Goal: Task Accomplishment & Management: Use online tool/utility

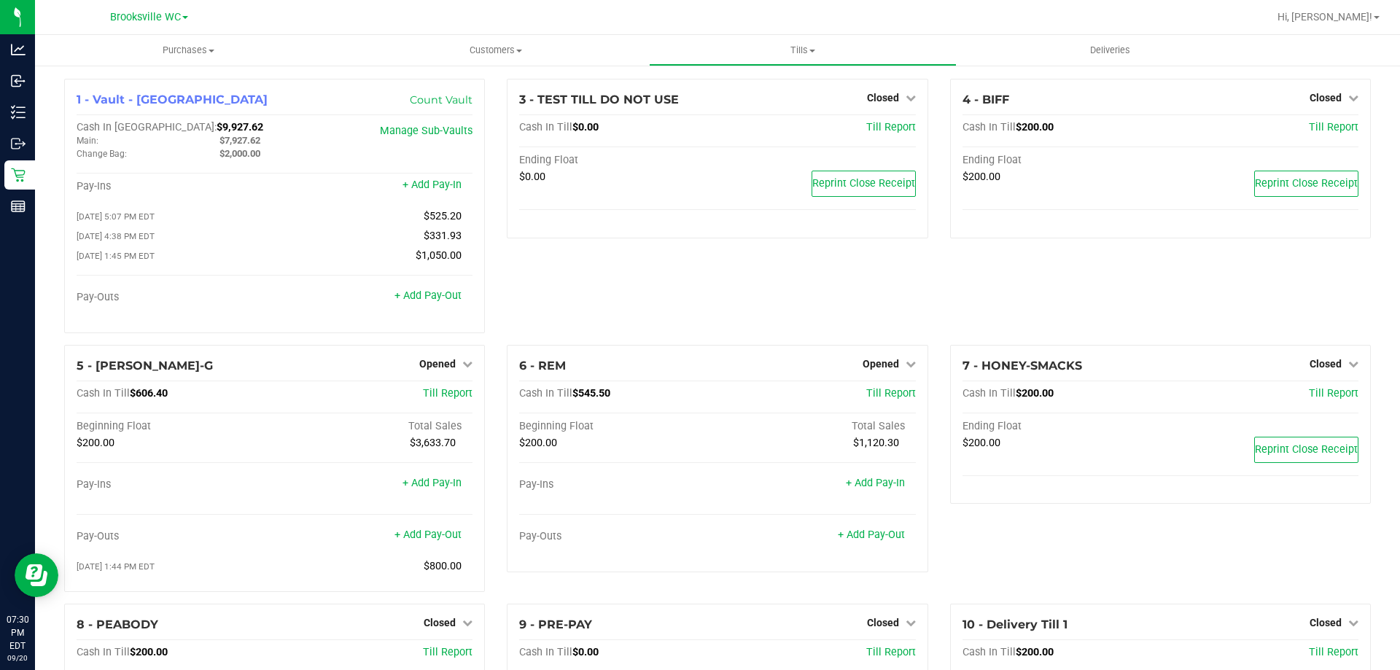
click at [749, 276] on div "3 - TEST TILL DO NOT USE Closed Open Till Cash In Till $0.00 Till Report Ending…" at bounding box center [717, 212] width 443 height 266
click at [882, 537] on link "+ Add Pay-Out" at bounding box center [871, 535] width 67 height 12
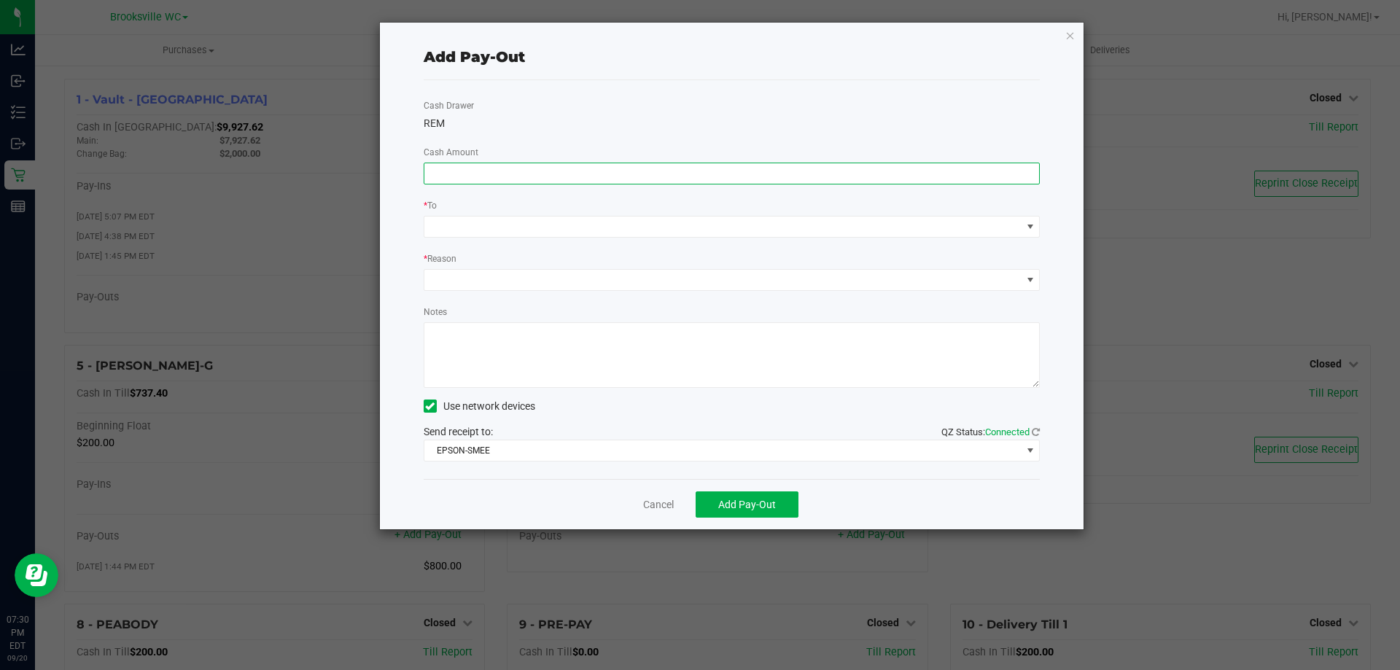
click at [643, 179] on input at bounding box center [731, 173] width 615 height 20
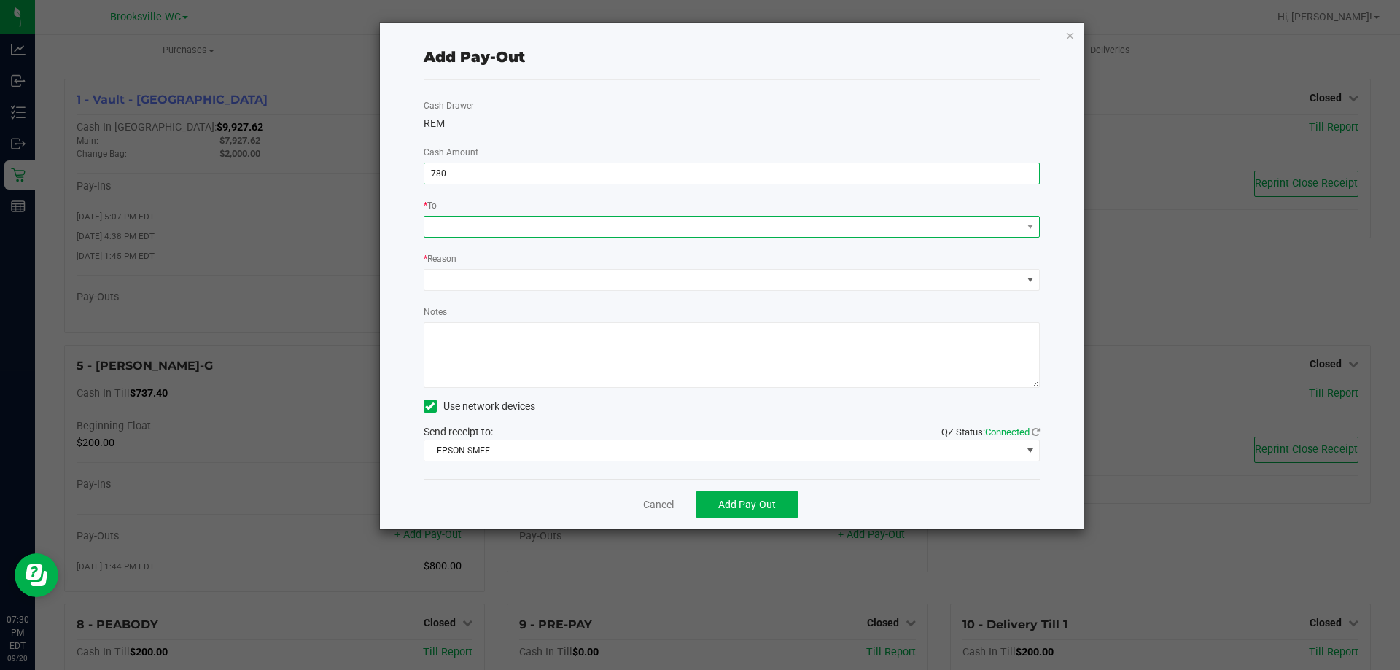
type input "$780.00"
click at [613, 231] on span at bounding box center [722, 227] width 597 height 20
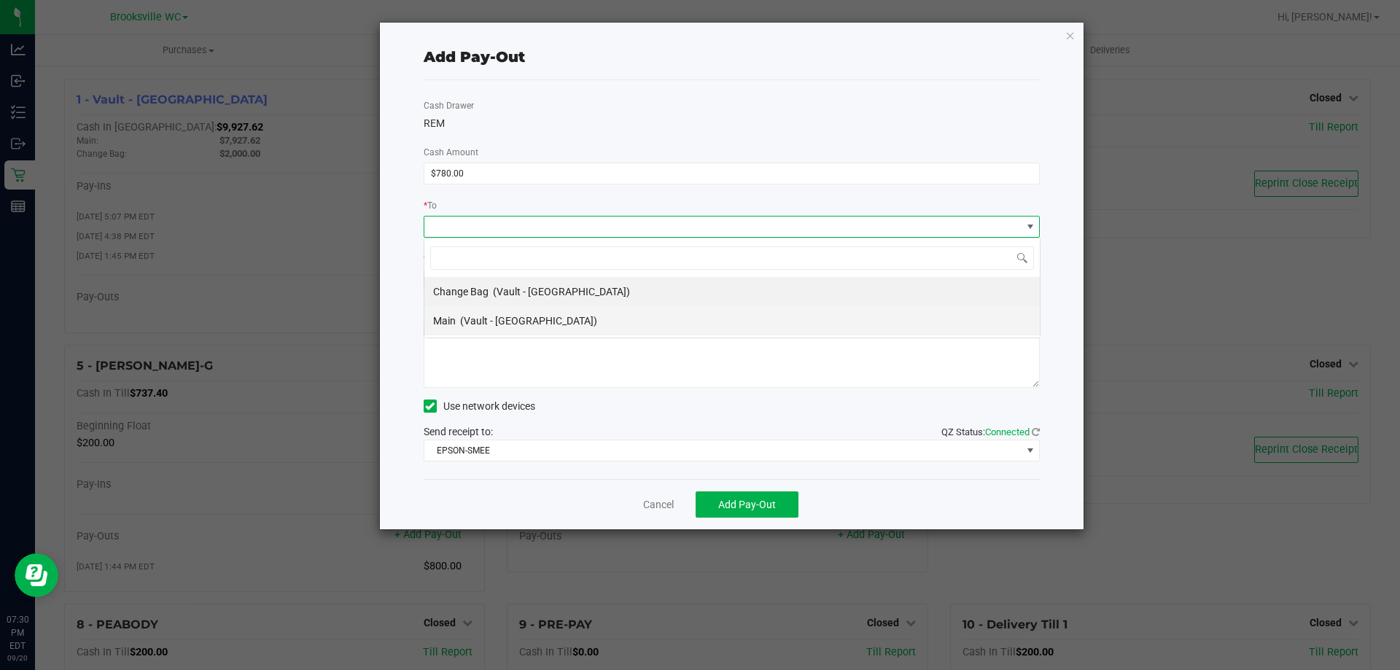
scroll to position [22, 616]
click at [569, 333] on li "Main (Vault - Brooksville)" at bounding box center [731, 320] width 615 height 29
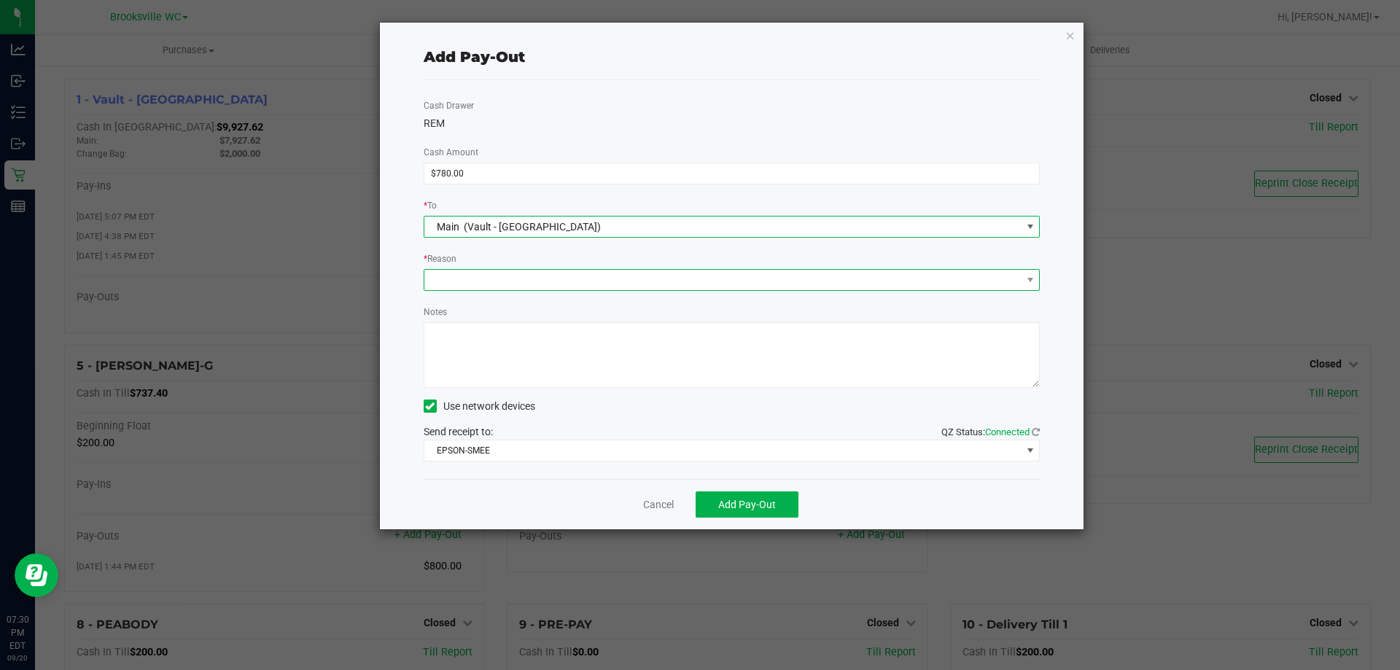
click at [578, 272] on span at bounding box center [722, 280] width 597 height 20
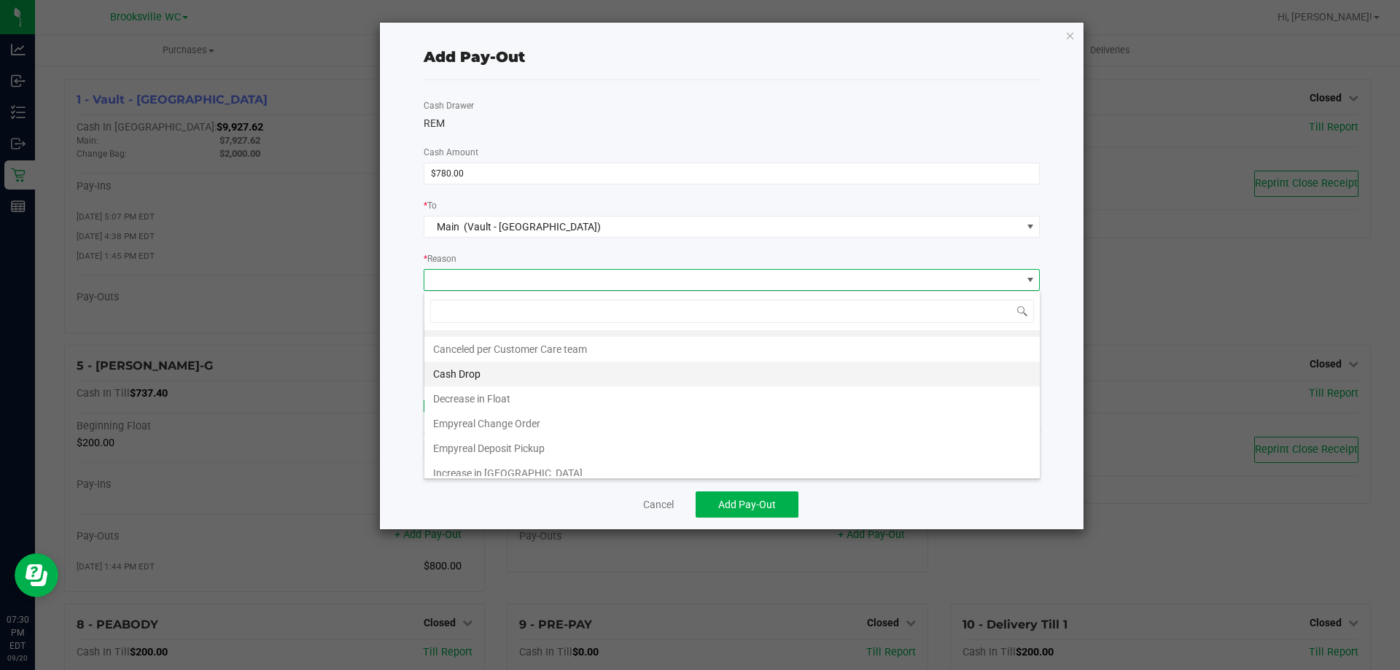
scroll to position [28, 0]
click at [528, 361] on li "Cash Drop" at bounding box center [731, 364] width 615 height 25
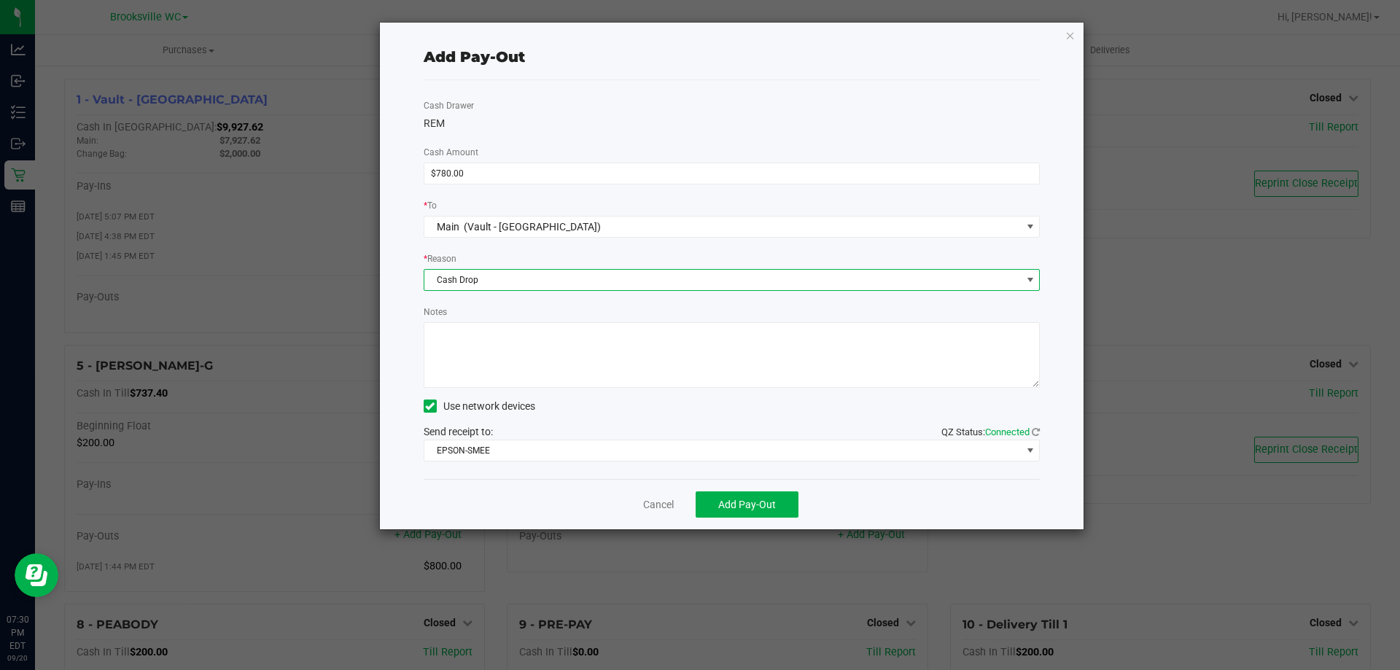
click at [541, 357] on textarea "Notes" at bounding box center [732, 355] width 617 height 66
type textarea "eb"
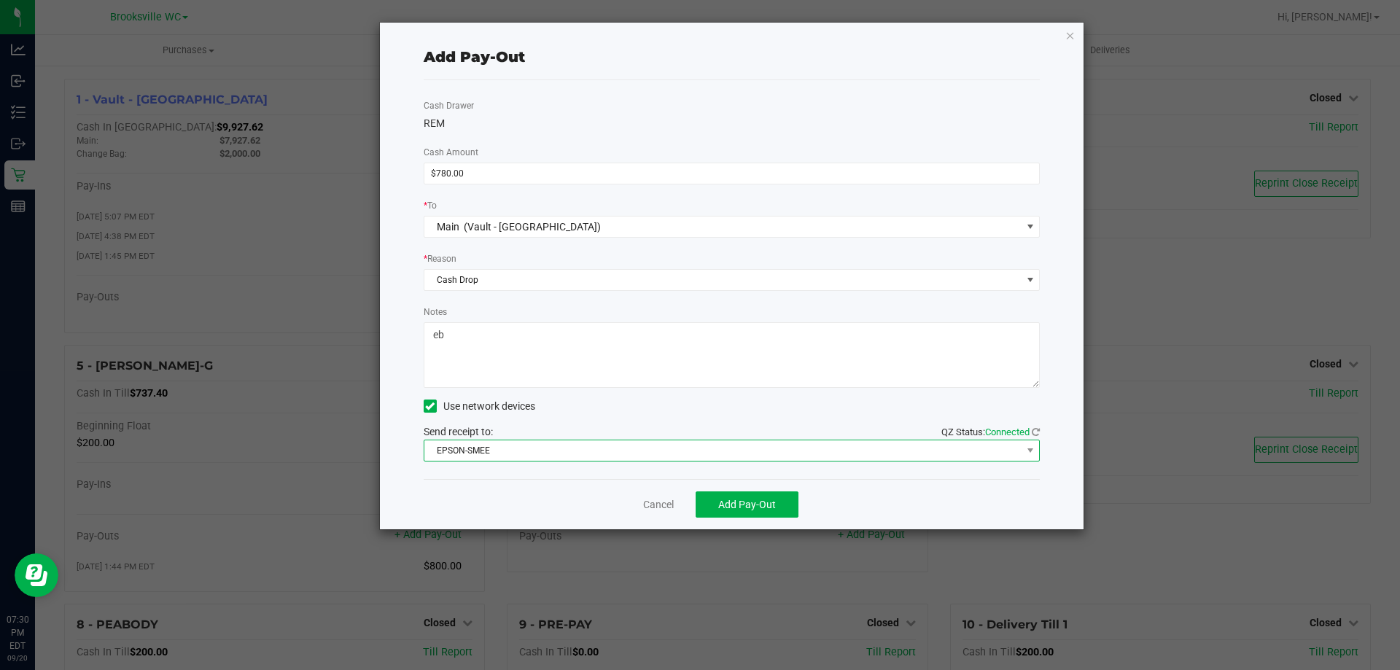
click at [480, 454] on span "EPSON-SMEE" at bounding box center [722, 450] width 597 height 20
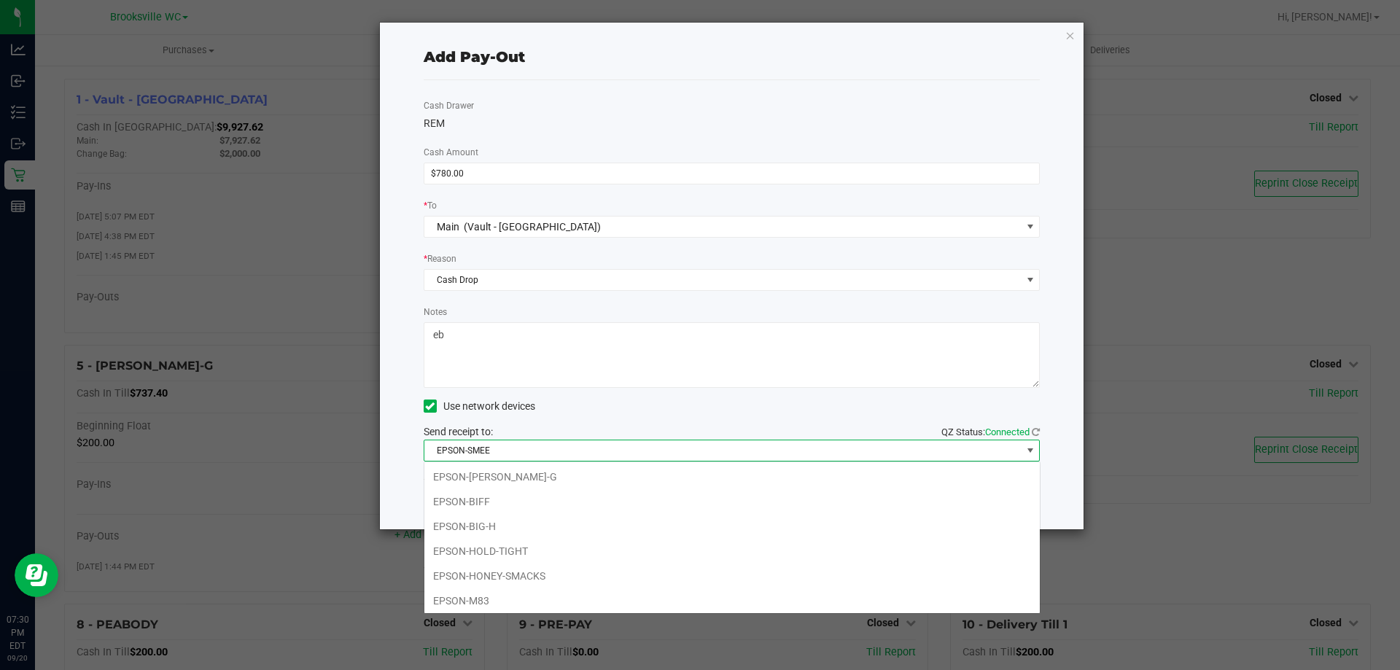
scroll to position [22, 616]
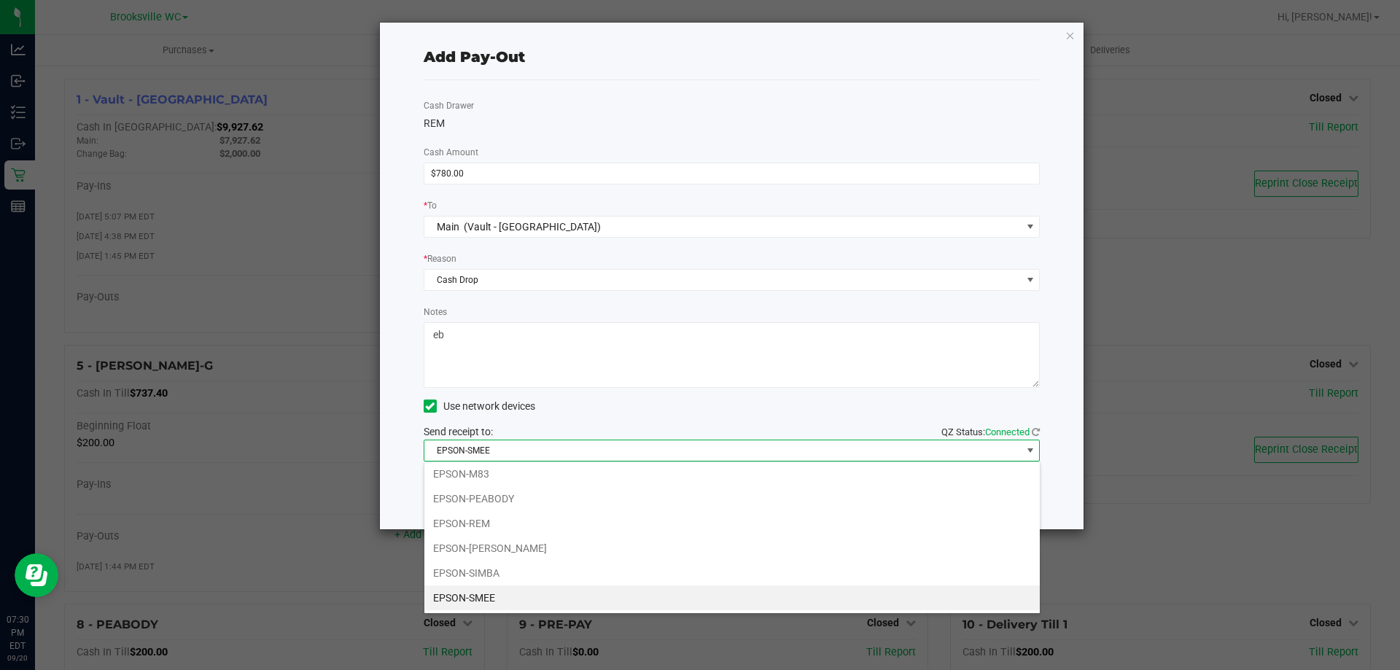
click at [487, 602] on li "EPSON-SMEE" at bounding box center [731, 598] width 615 height 25
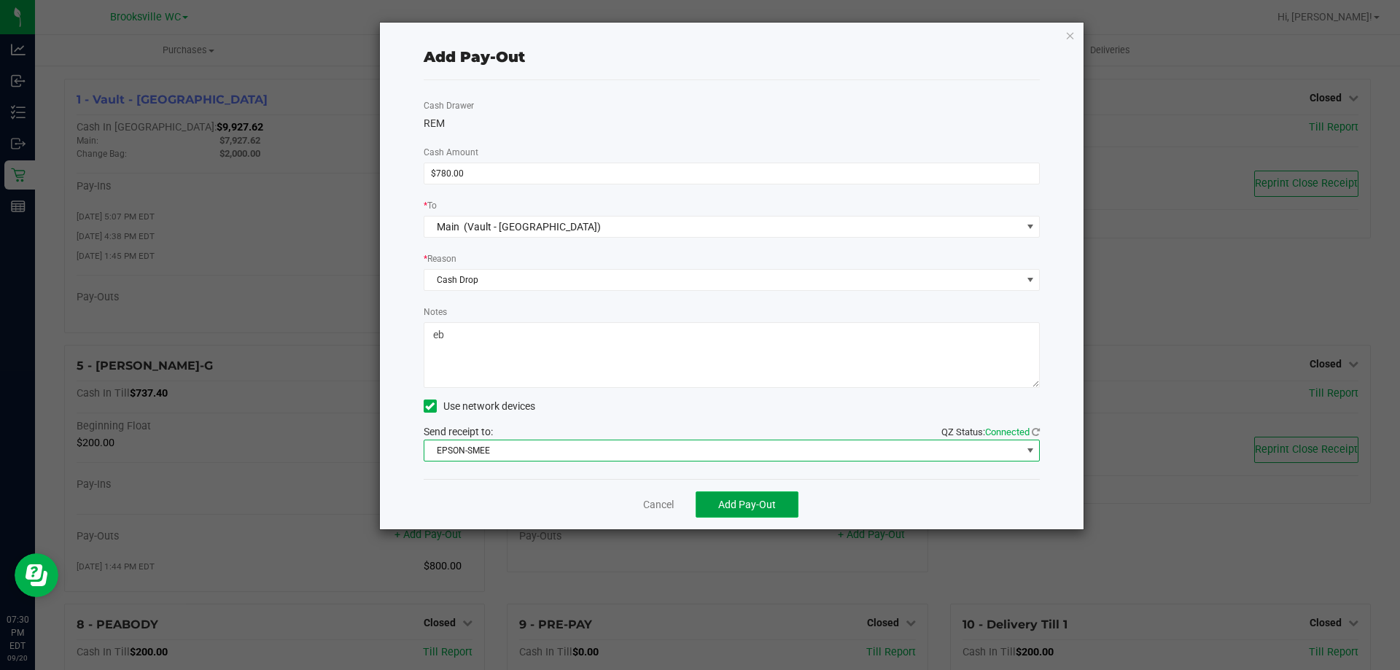
click at [745, 503] on span "Add Pay-Out" at bounding box center [747, 505] width 58 height 12
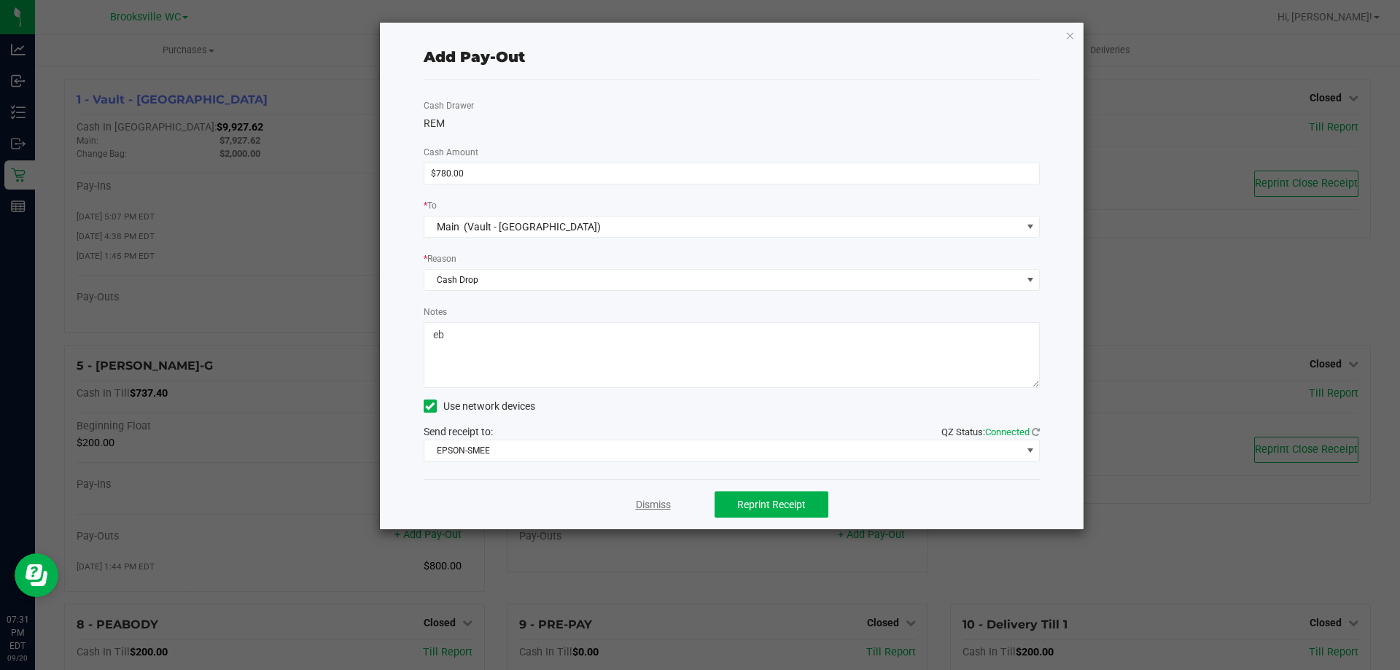
click at [662, 508] on link "Dismiss" at bounding box center [653, 504] width 35 height 15
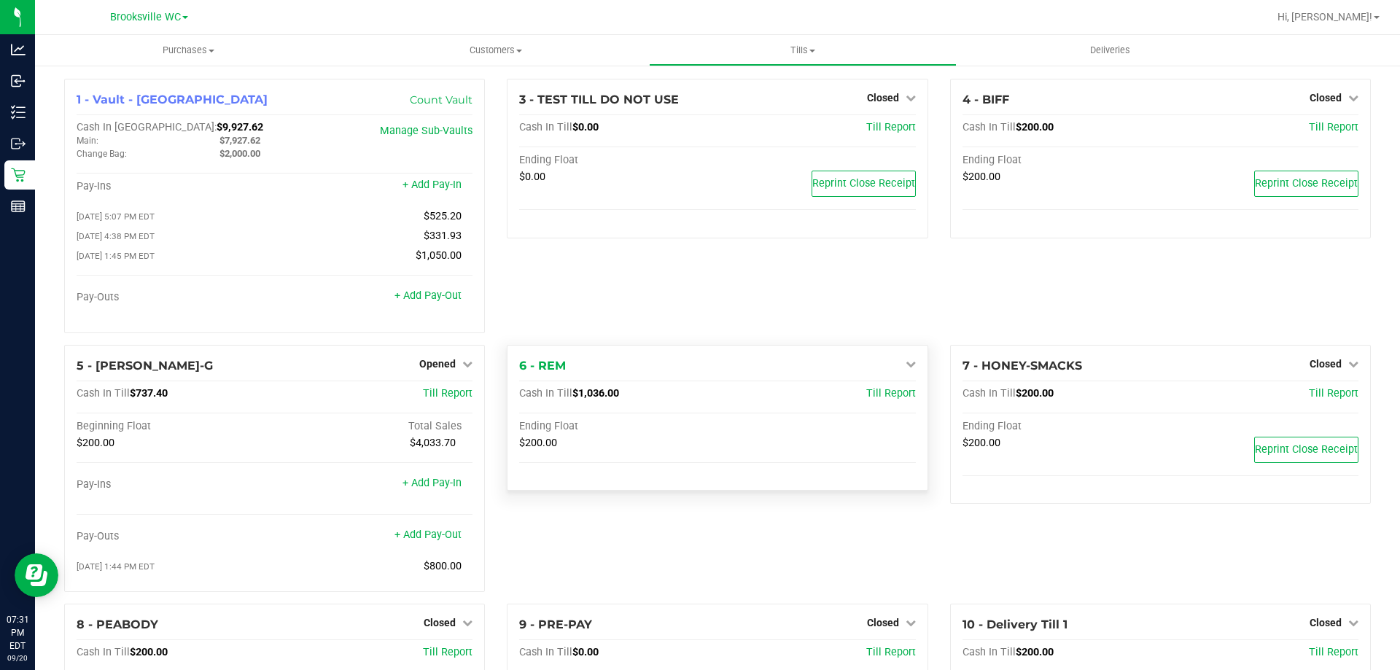
scroll to position [123, 0]
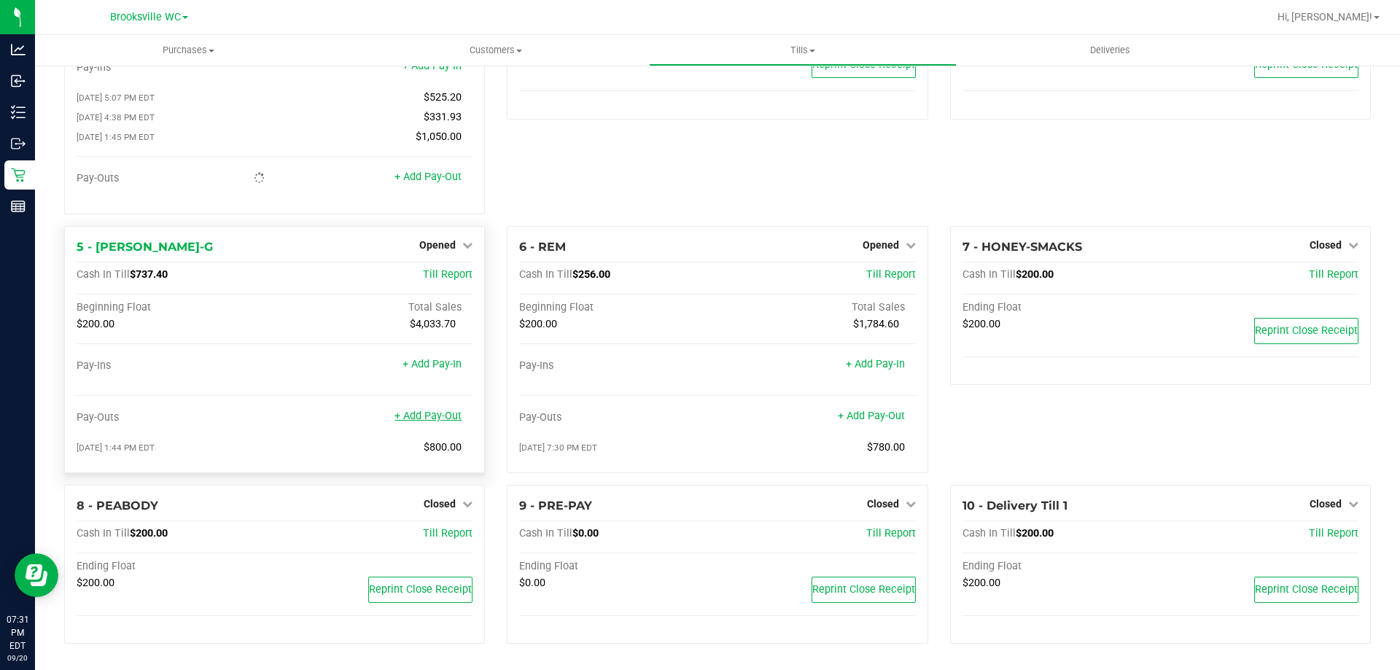
click at [431, 413] on link "+ Add Pay-Out" at bounding box center [428, 416] width 67 height 12
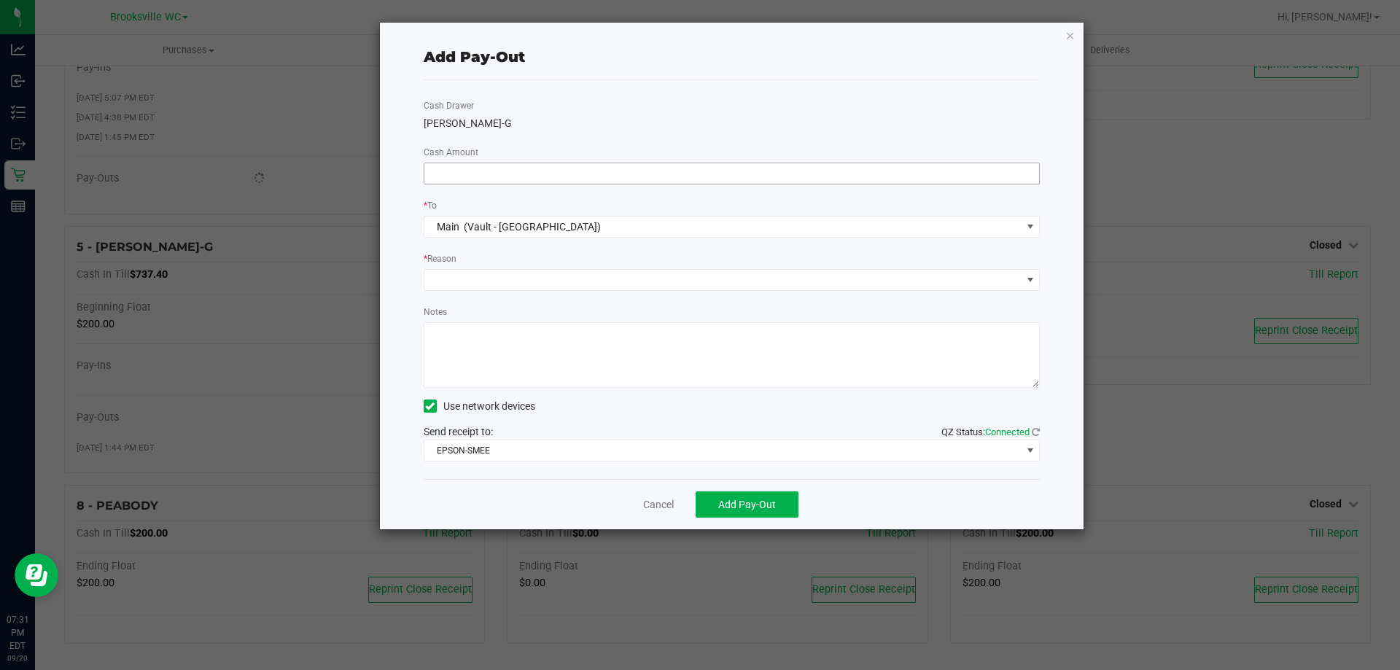
click at [687, 168] on input at bounding box center [731, 173] width 615 height 20
type input "$500.00"
click at [673, 286] on span at bounding box center [722, 280] width 597 height 20
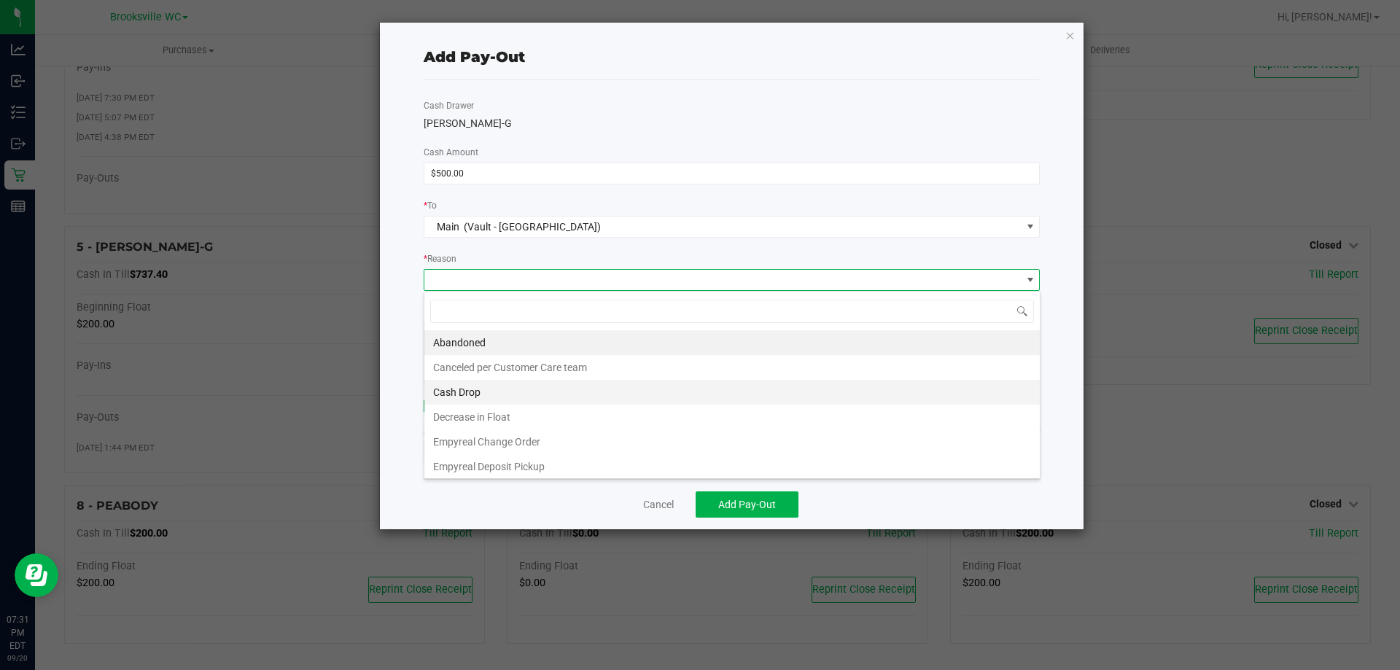
scroll to position [22, 616]
click at [590, 384] on li "Cash Drop" at bounding box center [731, 392] width 615 height 25
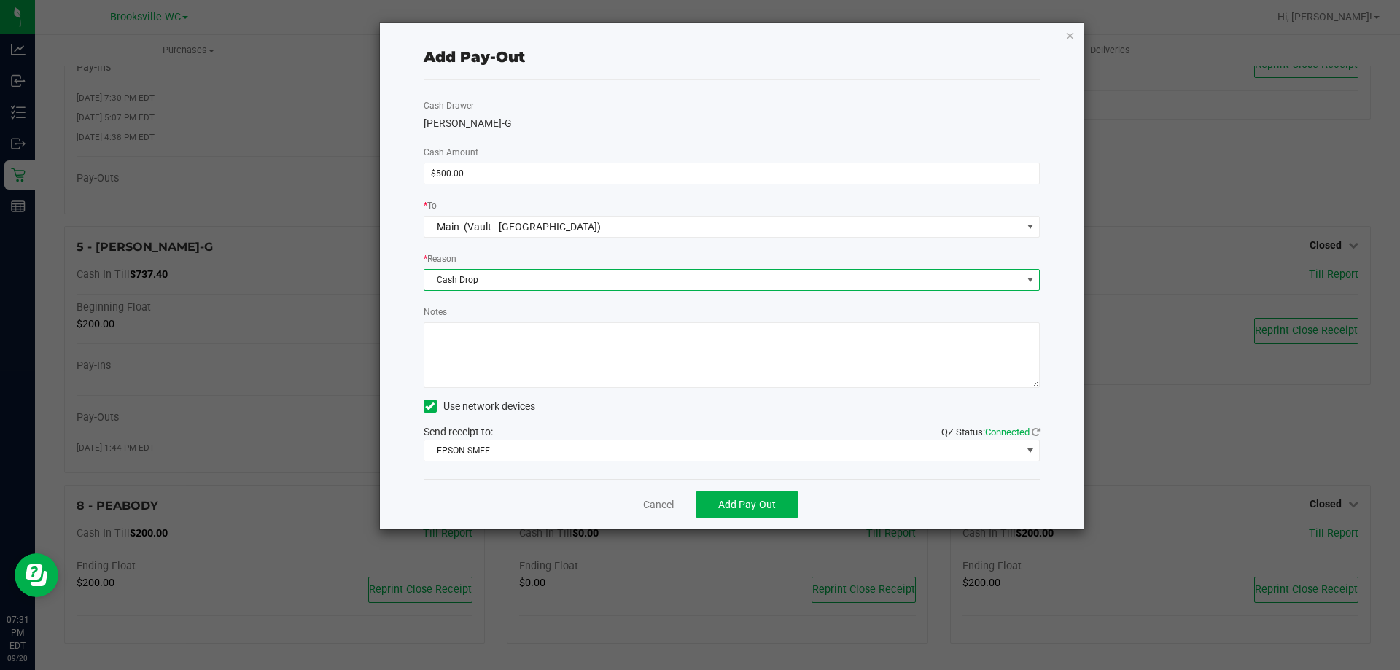
click at [605, 346] on textarea "Notes" at bounding box center [732, 355] width 617 height 66
type textarea "eb"
click at [746, 502] on span "Add Pay-Out" at bounding box center [747, 505] width 58 height 12
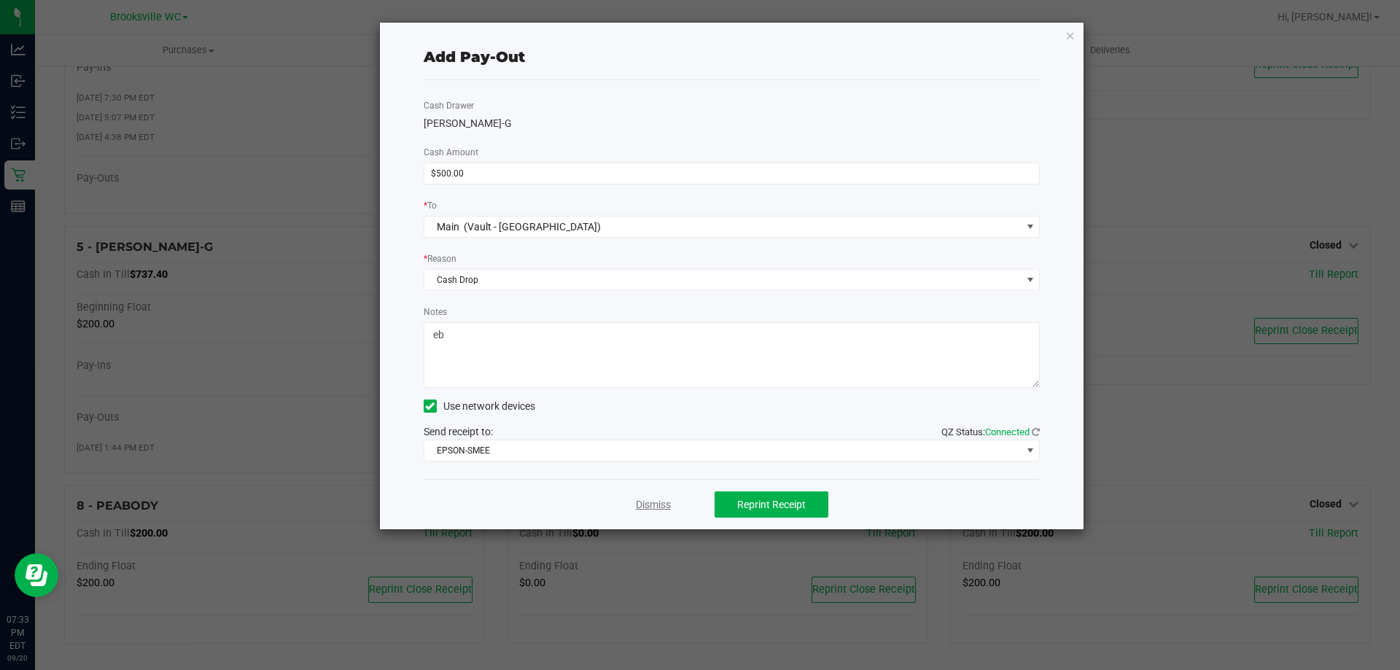
click at [658, 508] on link "Dismiss" at bounding box center [653, 504] width 35 height 15
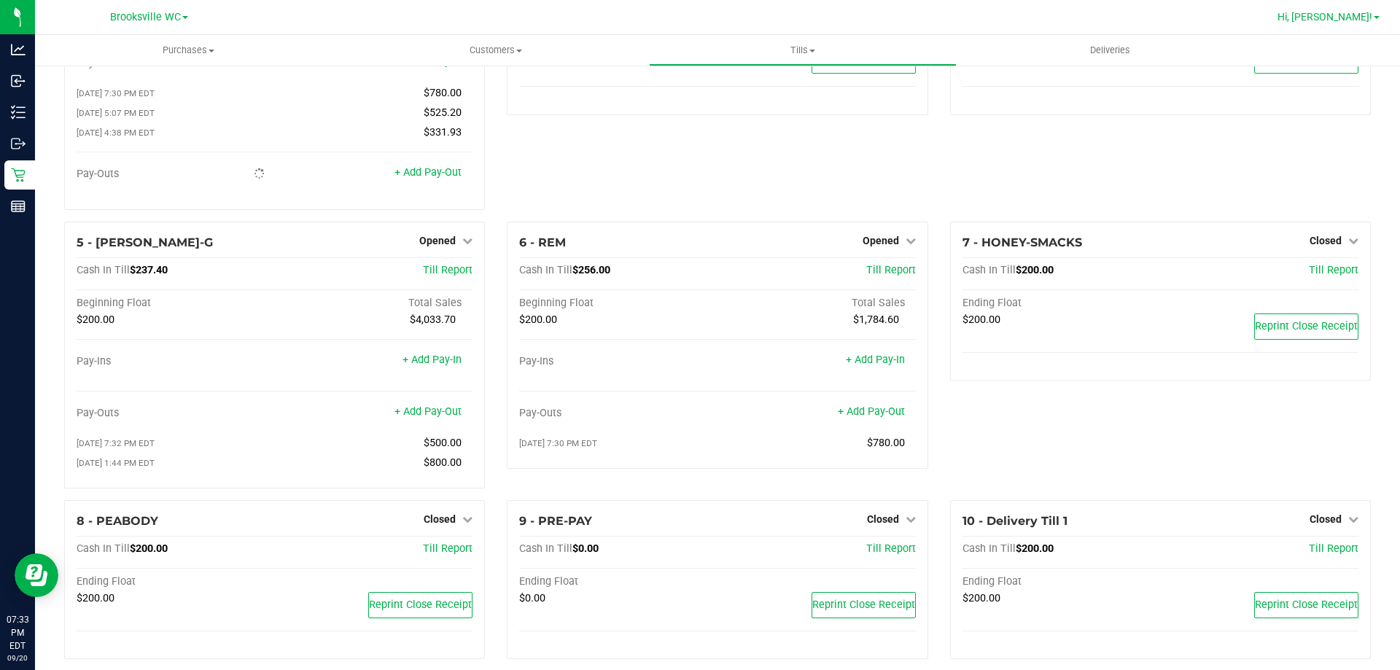
click at [1355, 12] on span "Hi, [PERSON_NAME]!" at bounding box center [1325, 17] width 95 height 12
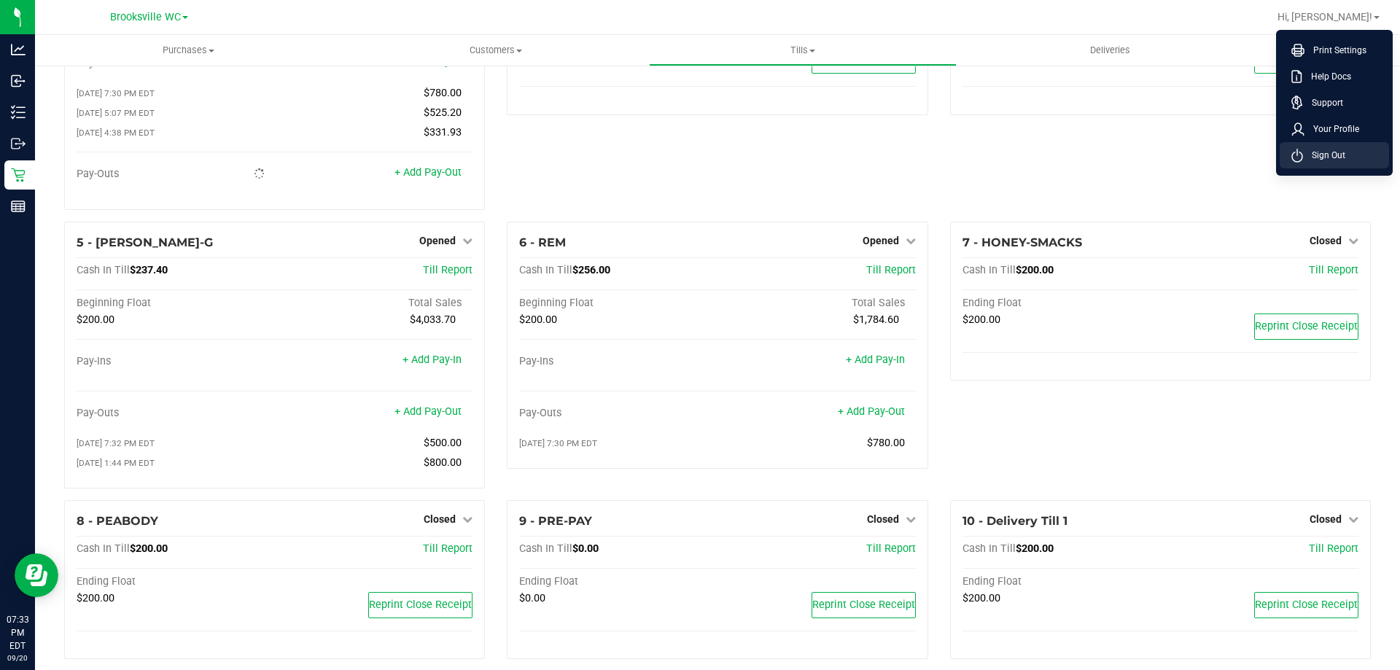
click at [1352, 153] on li "Sign Out" at bounding box center [1334, 155] width 109 height 26
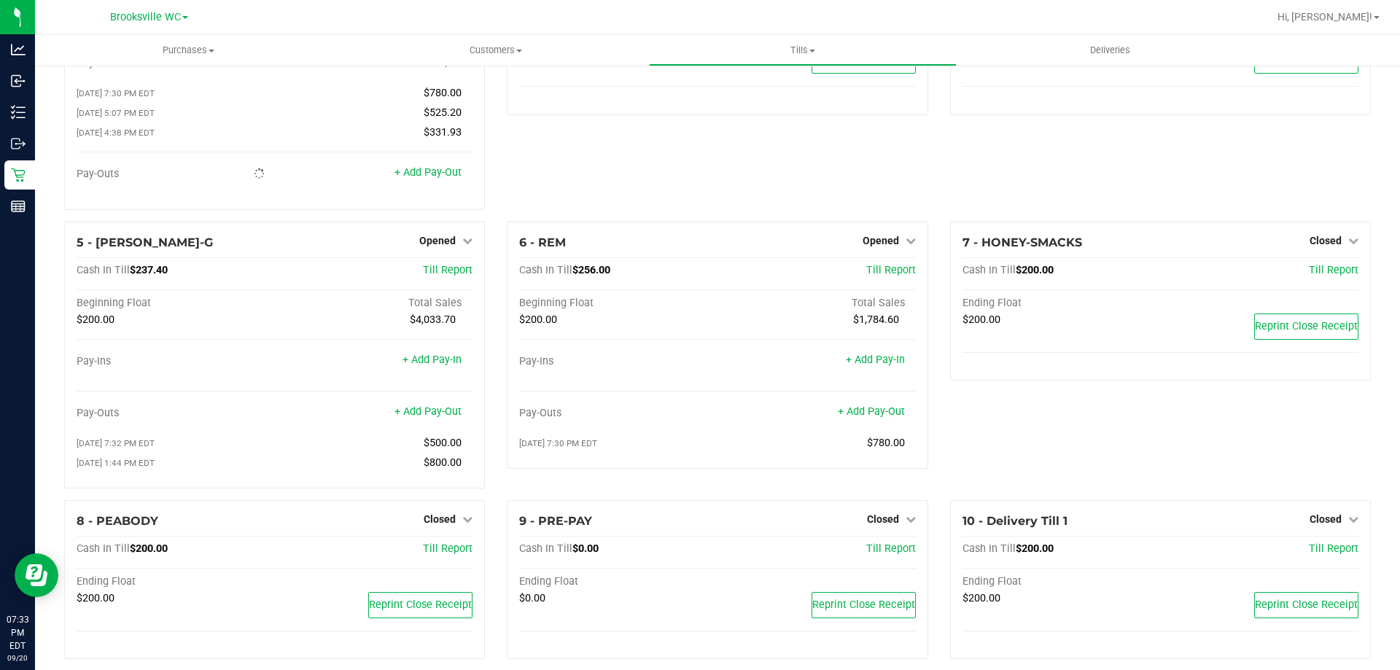
scroll to position [109, 0]
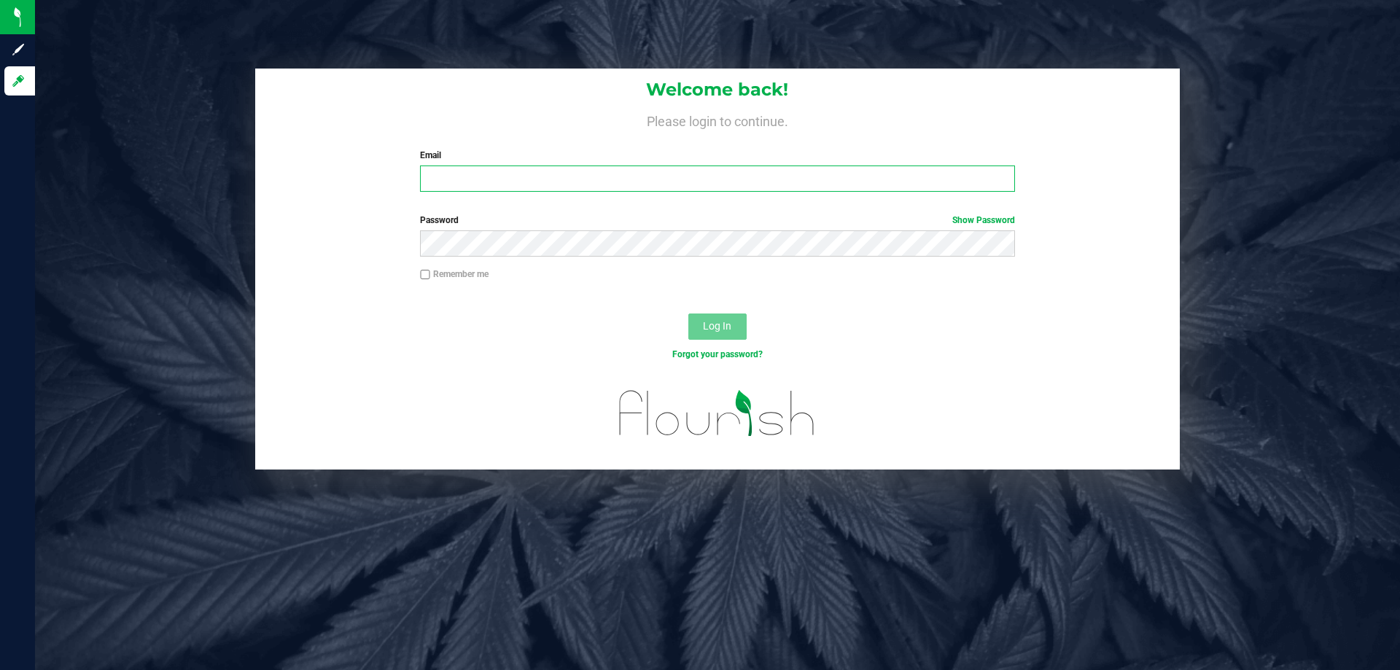
click at [671, 166] on input "Email" at bounding box center [717, 179] width 594 height 26
type input "Ebell@liveparallel.com"
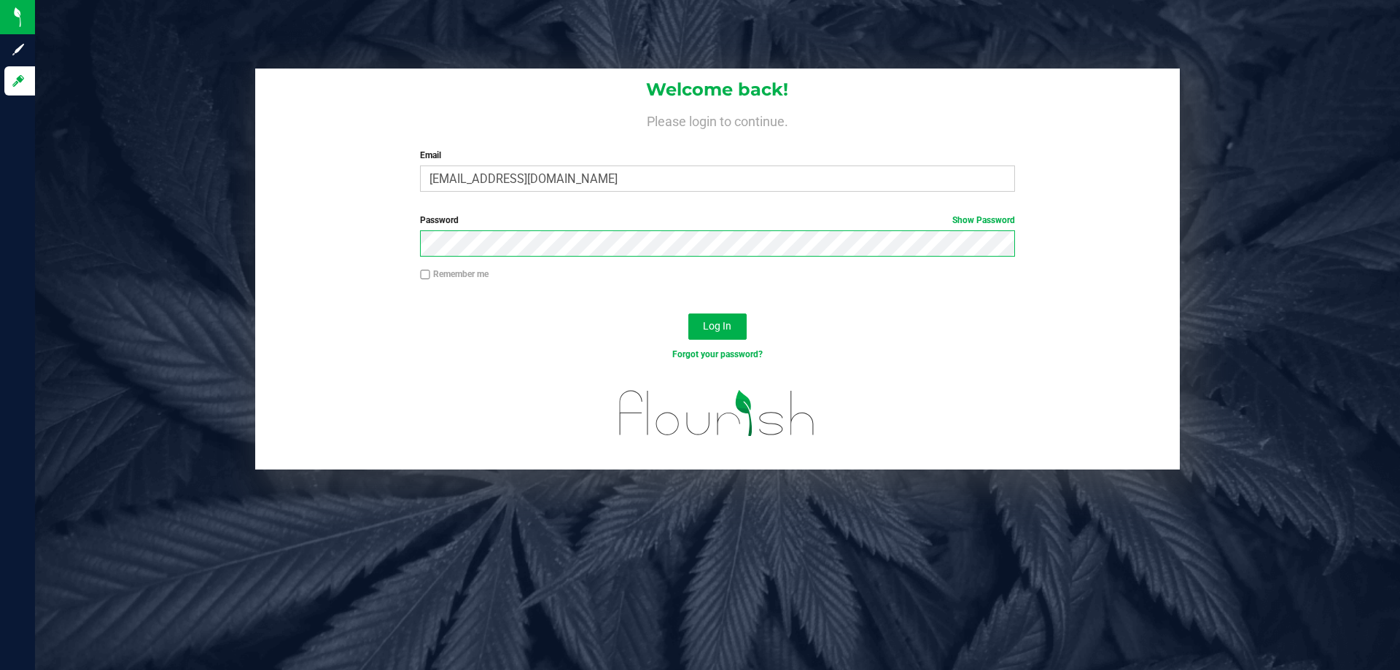
click at [688, 314] on button "Log In" at bounding box center [717, 327] width 58 height 26
